Goal: Find specific page/section: Find specific page/section

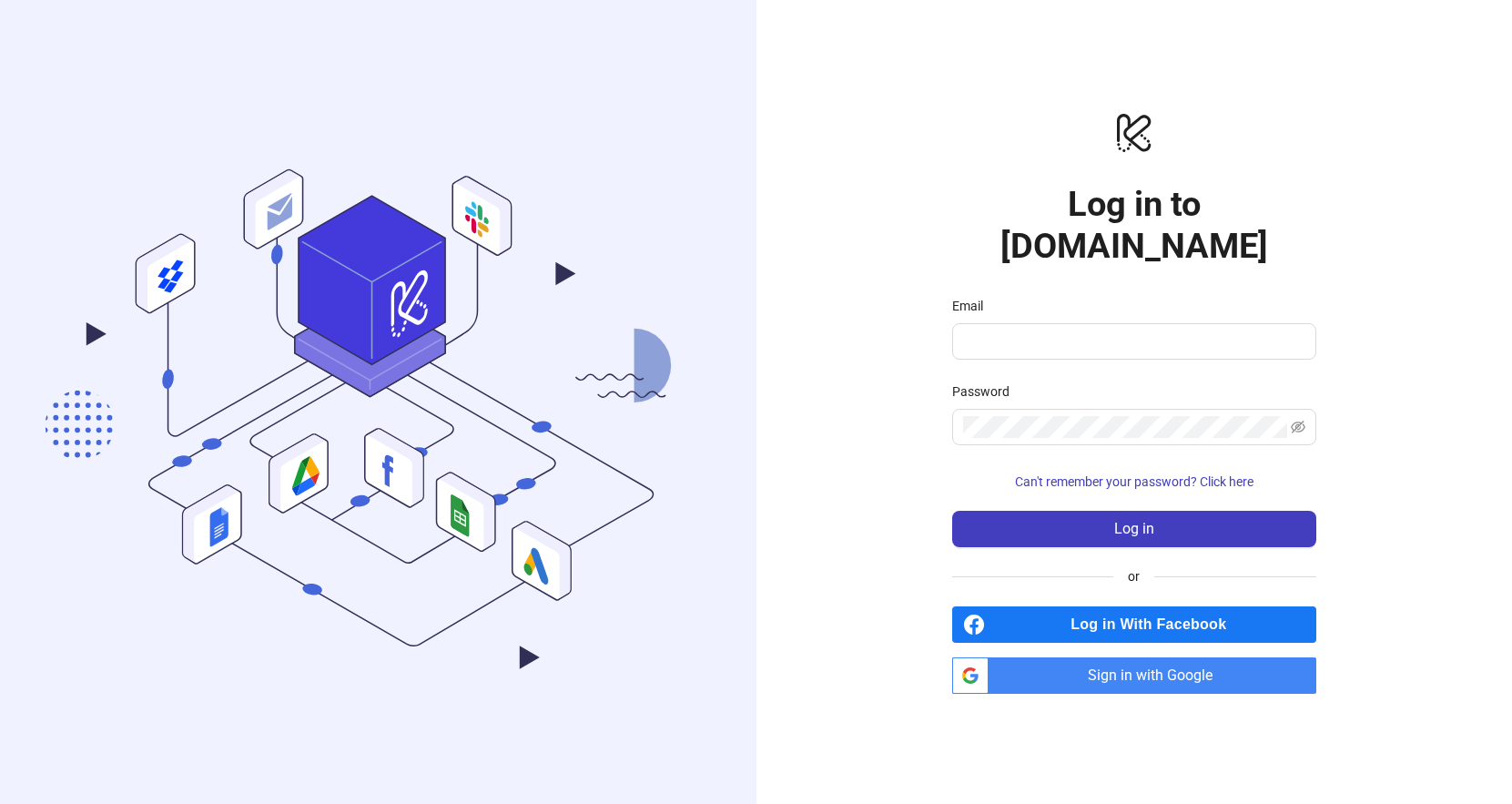
click at [1098, 342] on form "Email Password Can't remember your password? Click here Log in" at bounding box center [1134, 421] width 364 height 251
click at [1096, 335] on span at bounding box center [1134, 341] width 364 height 36
type input "**********"
click at [1137, 467] on button "Can't remember your password? Click here" at bounding box center [1134, 482] width 364 height 29
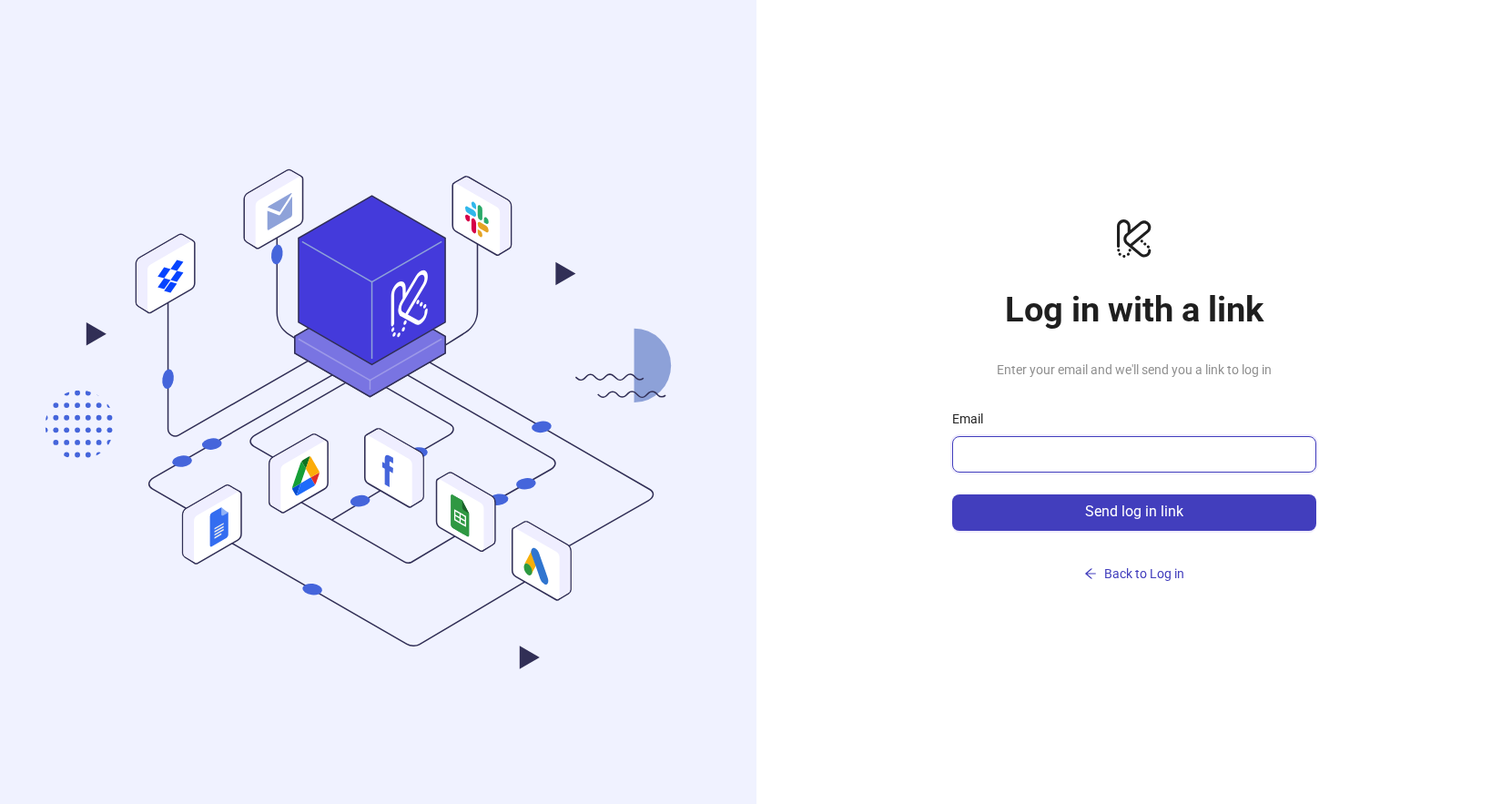
click at [1137, 450] on input "Email" at bounding box center [1132, 454] width 338 height 22
type input "**********"
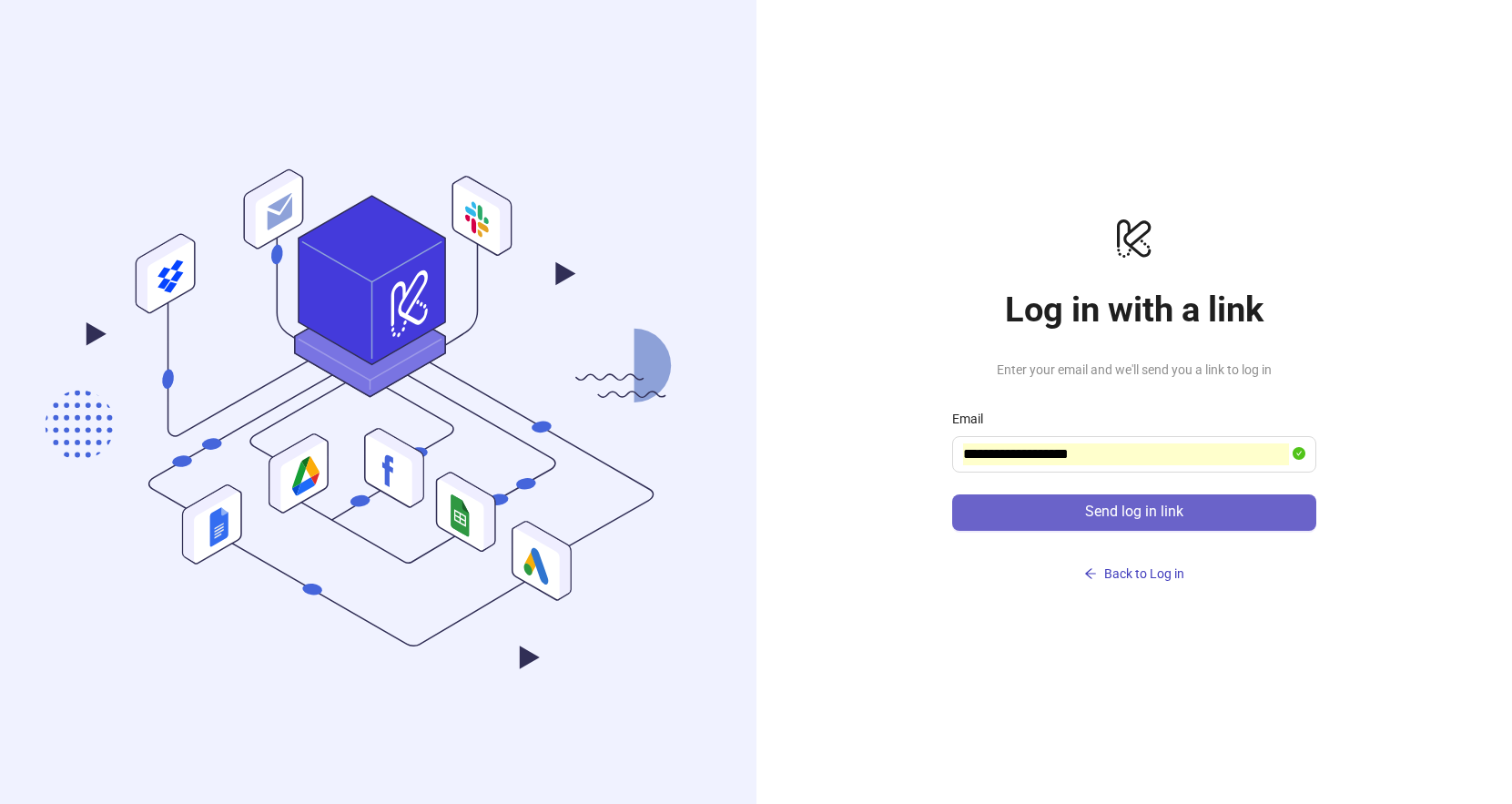
click at [1114, 506] on span "Send log in link" at bounding box center [1135, 511] width 99 height 16
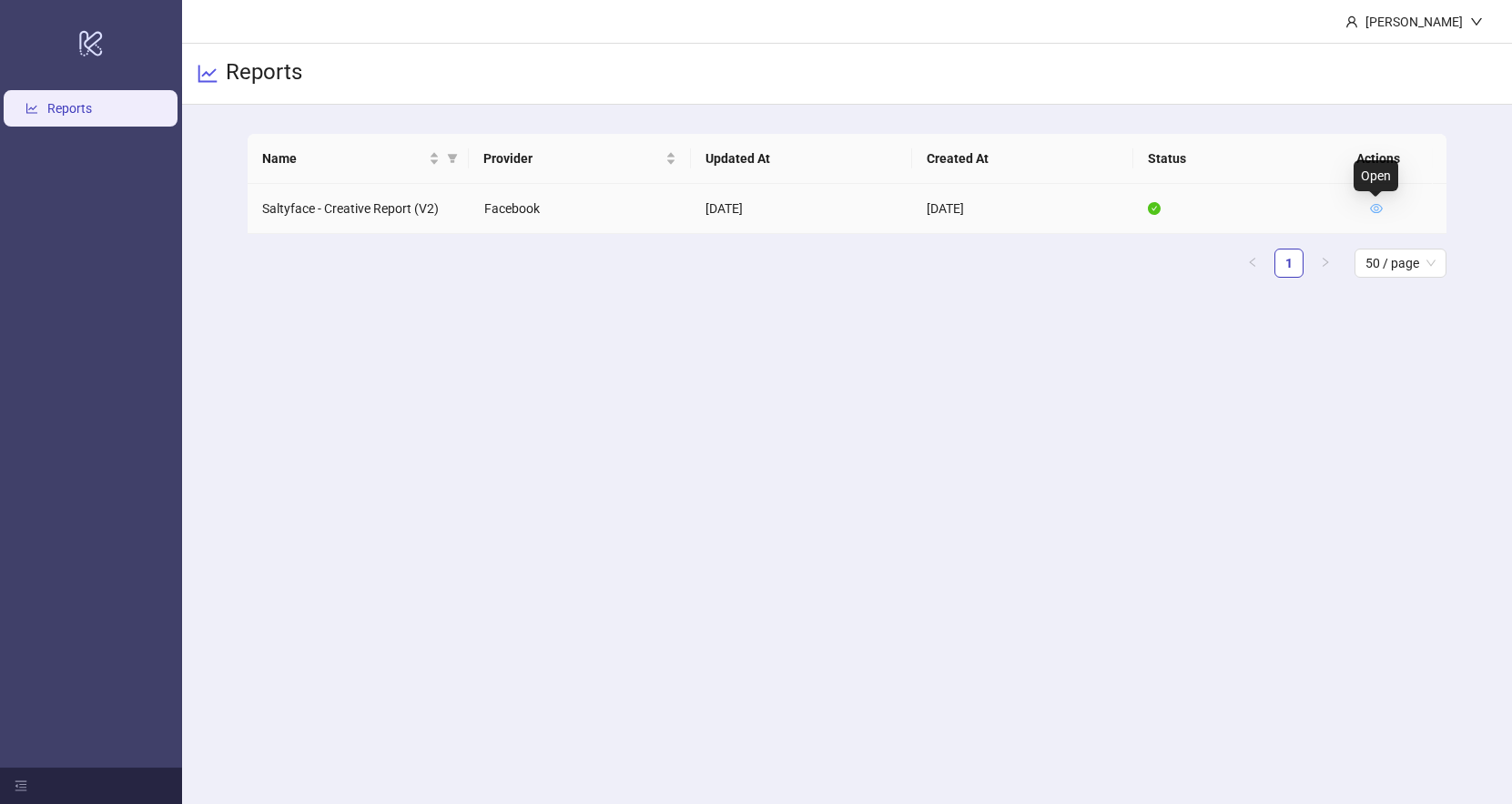
click at [1372, 209] on icon "eye" at bounding box center [1375, 208] width 12 height 12
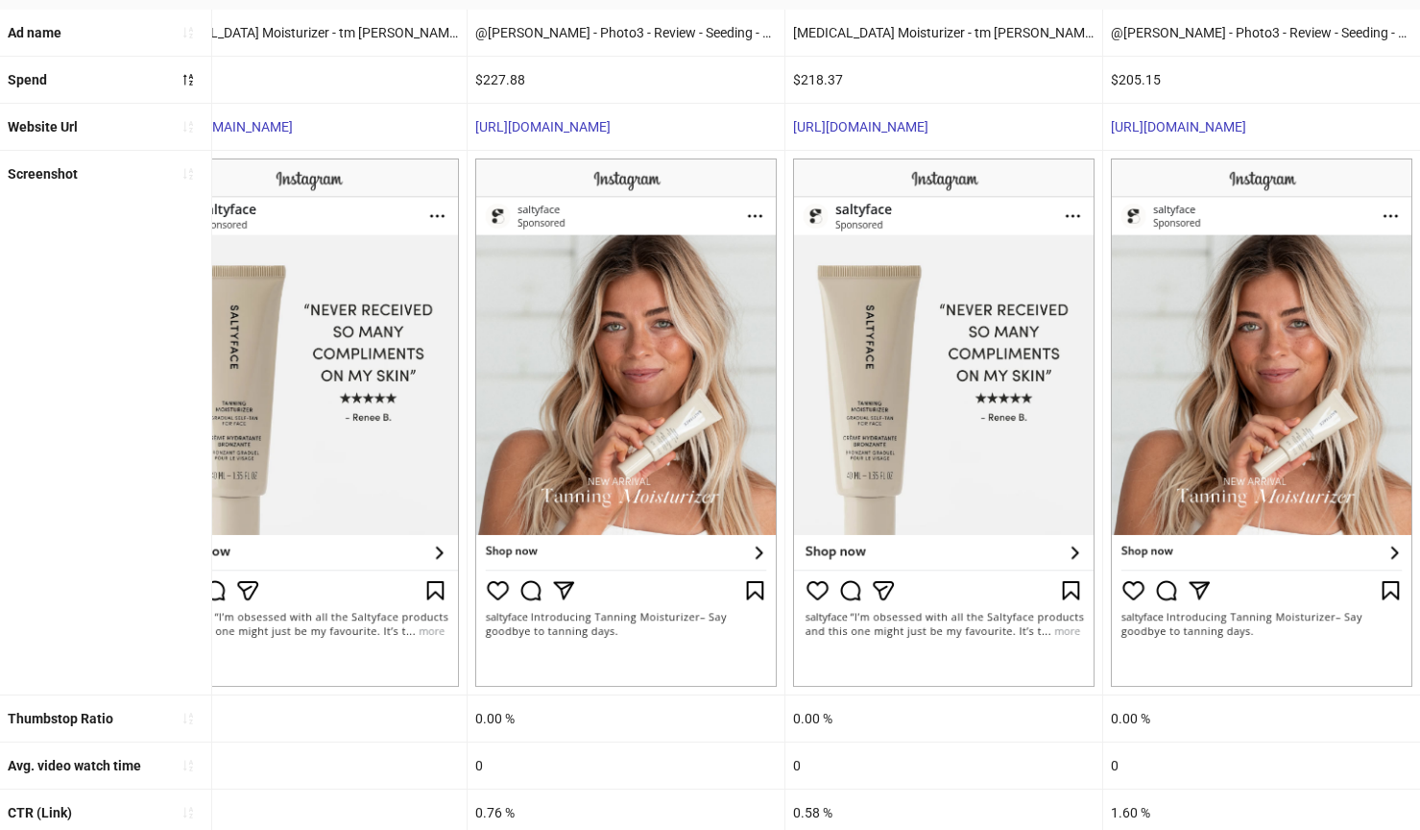
scroll to position [369, 0]
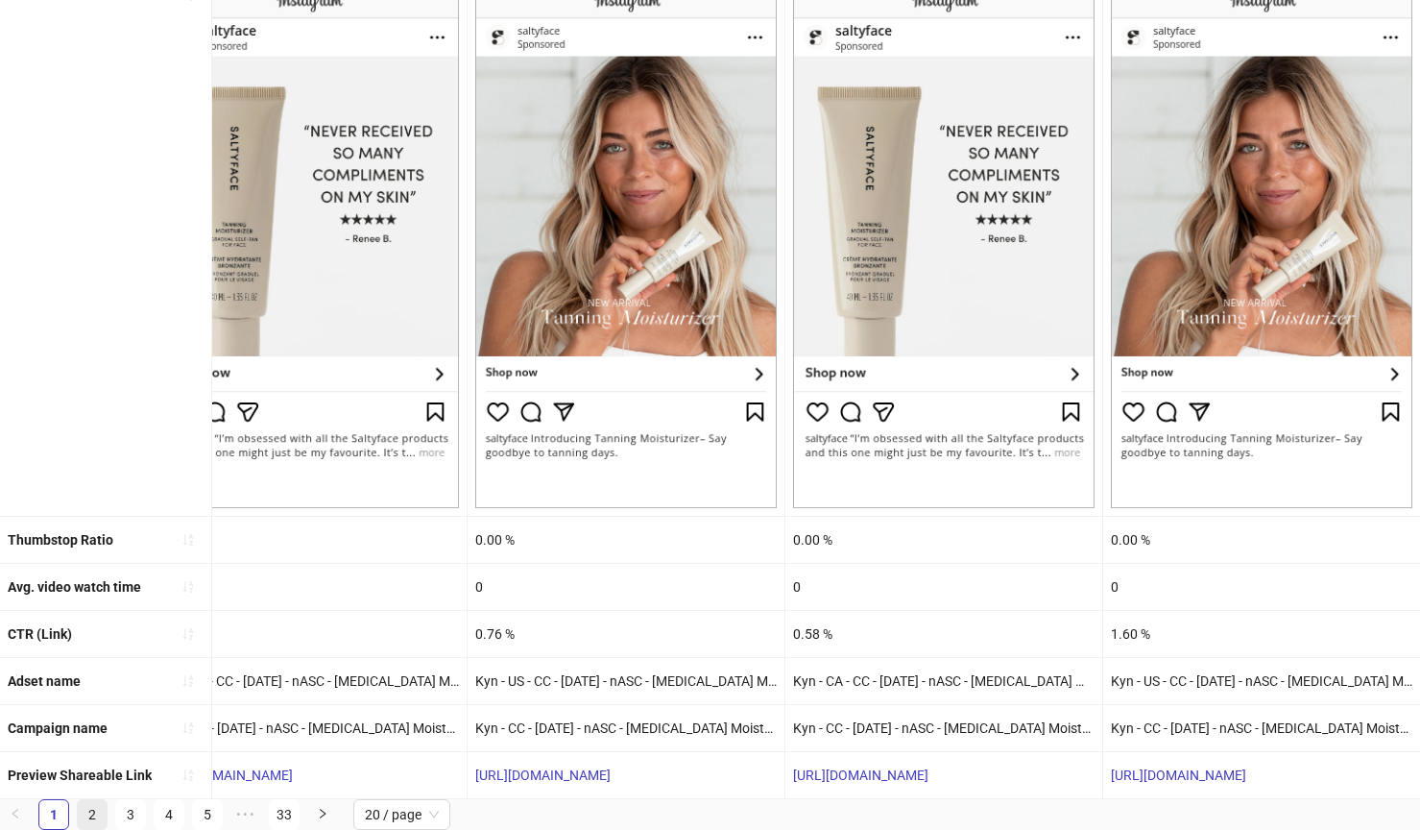
click at [92, 811] on link "2" at bounding box center [92, 814] width 29 height 29
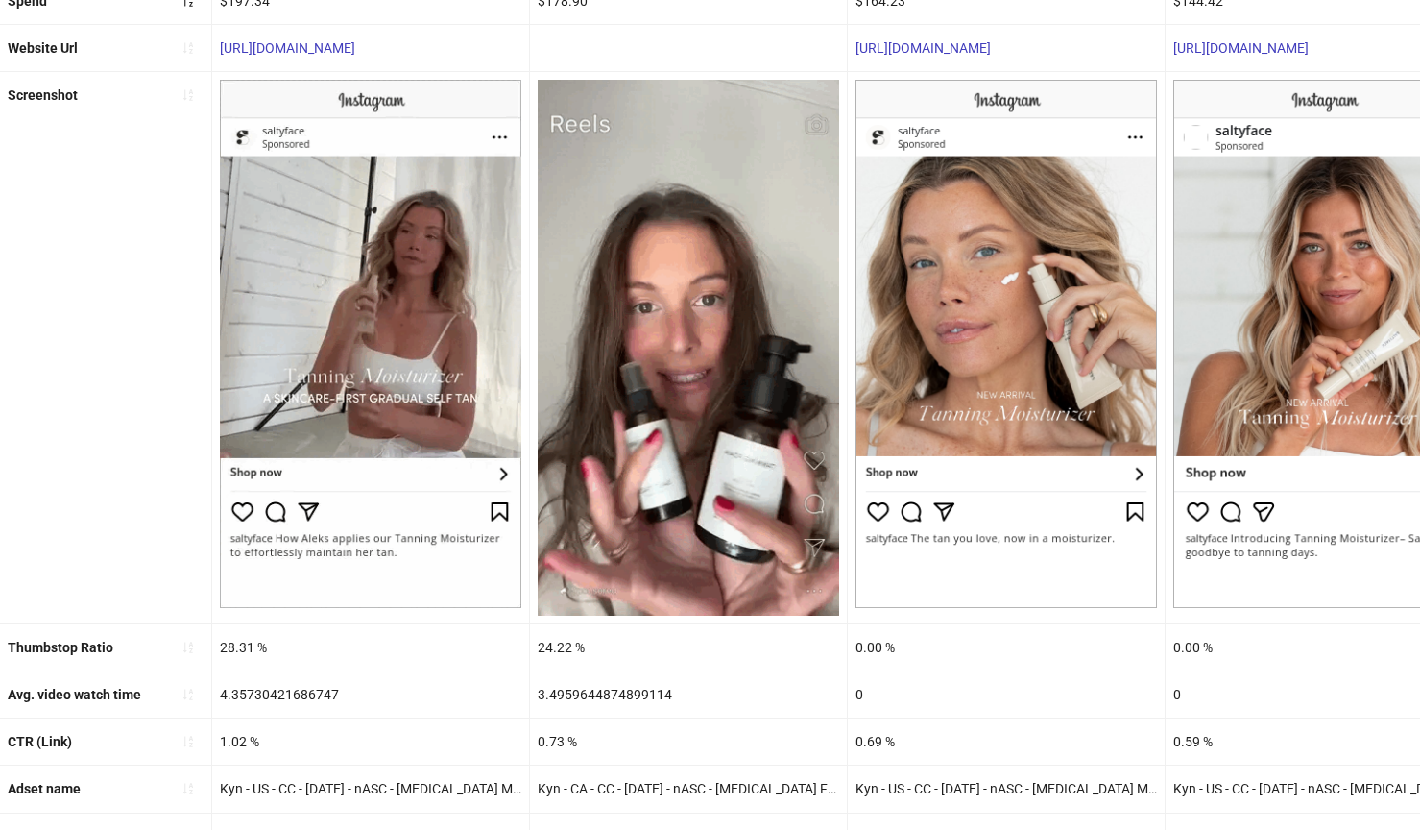
scroll to position [377, 0]
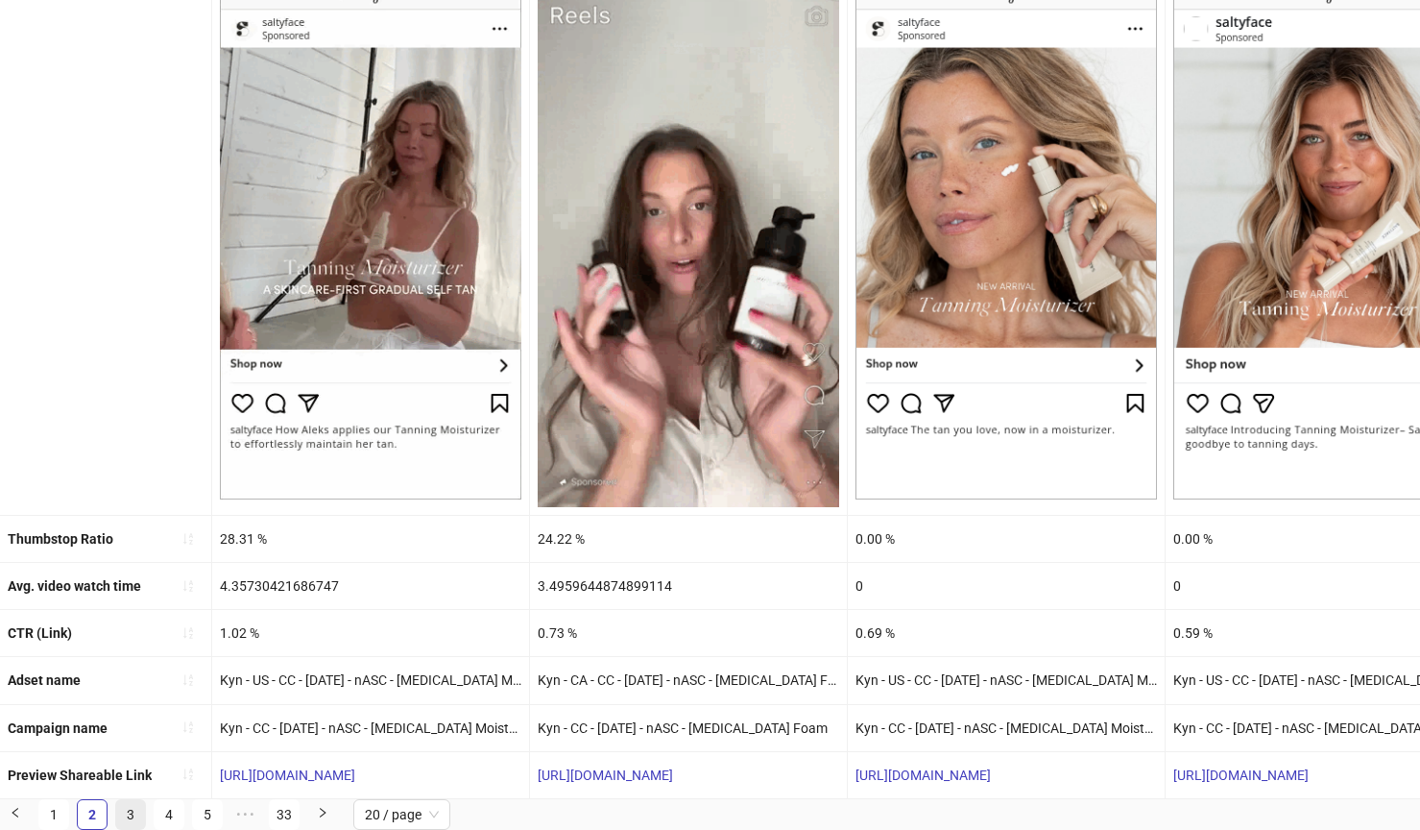
click at [121, 820] on link "3" at bounding box center [130, 814] width 29 height 29
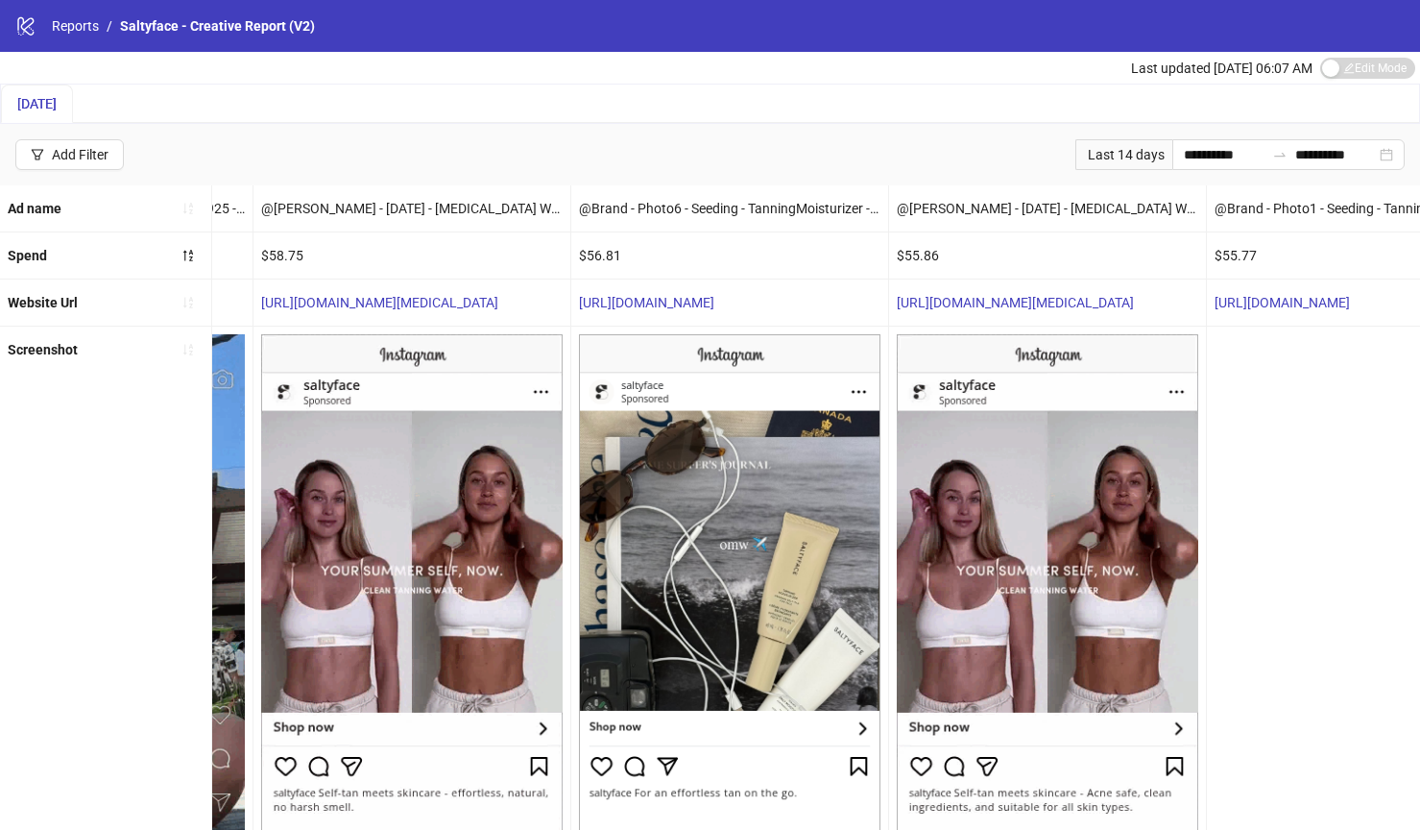
scroll to position [0, 0]
